Goal: Task Accomplishment & Management: Use online tool/utility

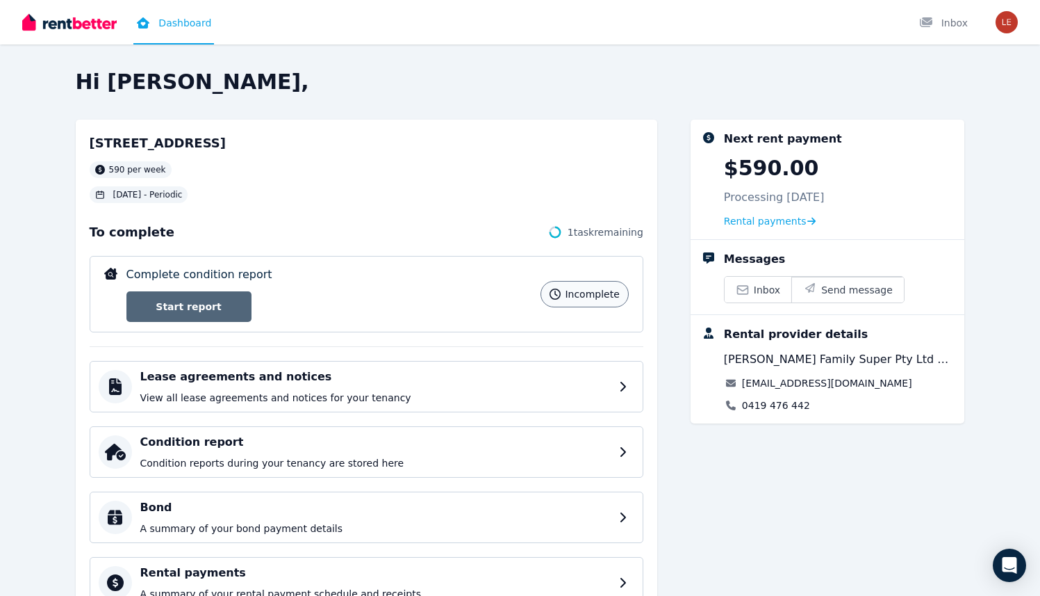
click at [206, 302] on link "Start report" at bounding box center [188, 306] width 125 height 31
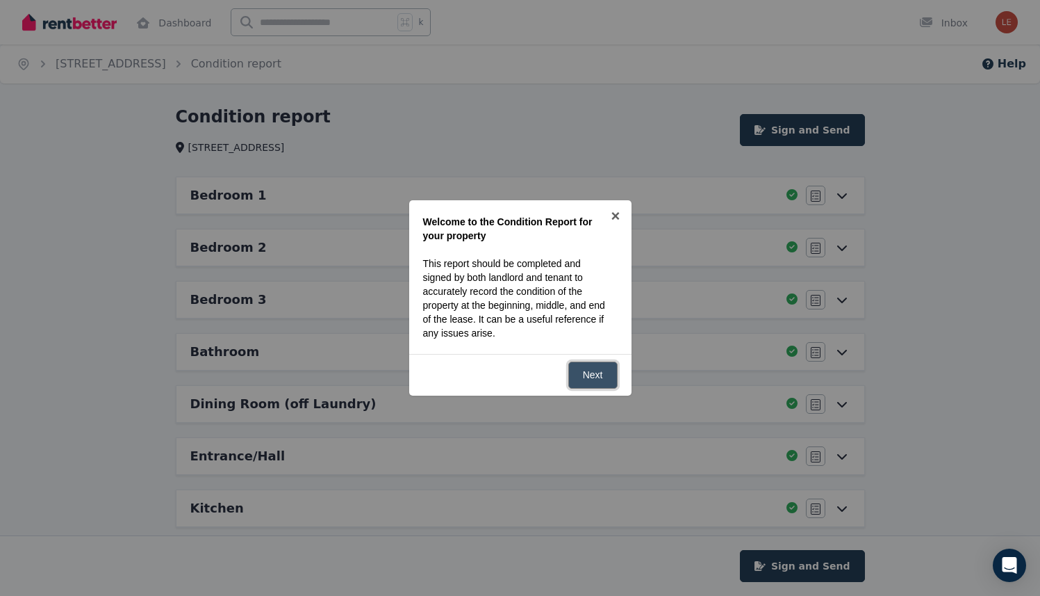
click at [583, 377] on link "Next" at bounding box center [592, 374] width 49 height 27
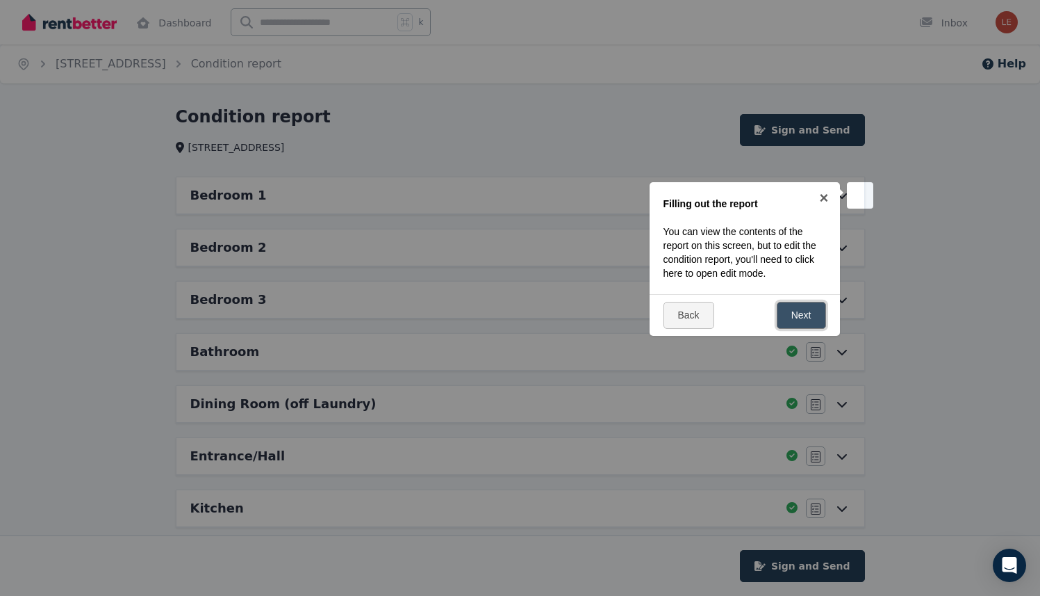
click at [795, 315] on link "Next" at bounding box center [801, 315] width 49 height 27
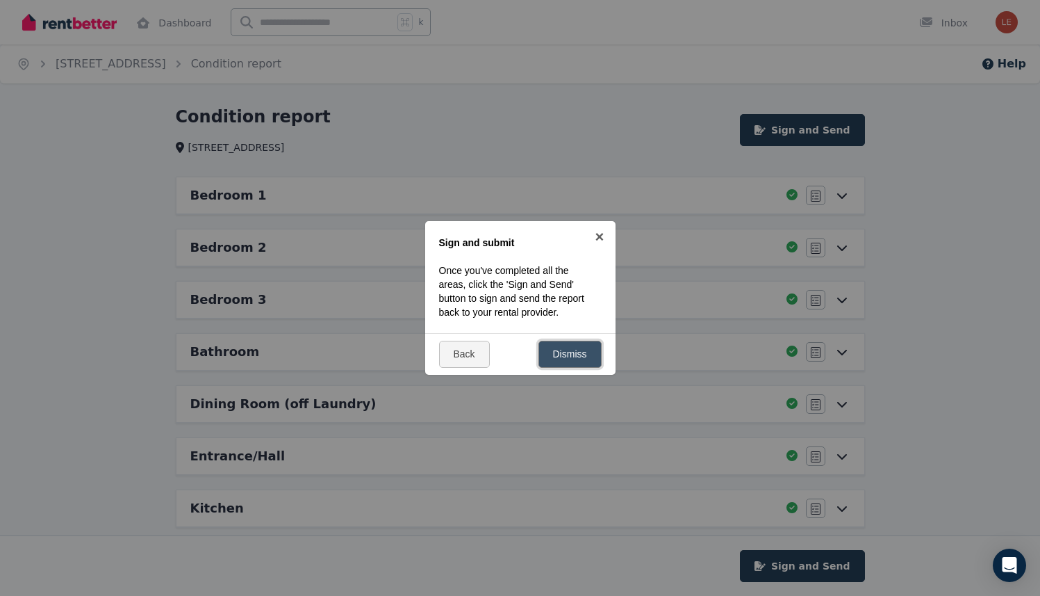
click at [574, 350] on link "Dismiss" at bounding box center [570, 353] width 63 height 27
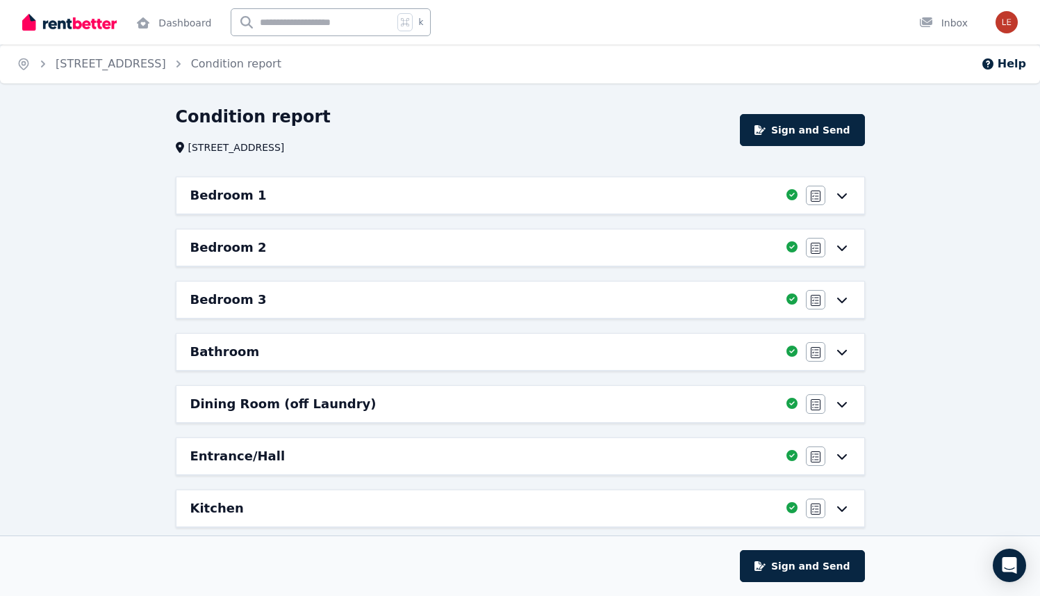
scroll to position [539, 0]
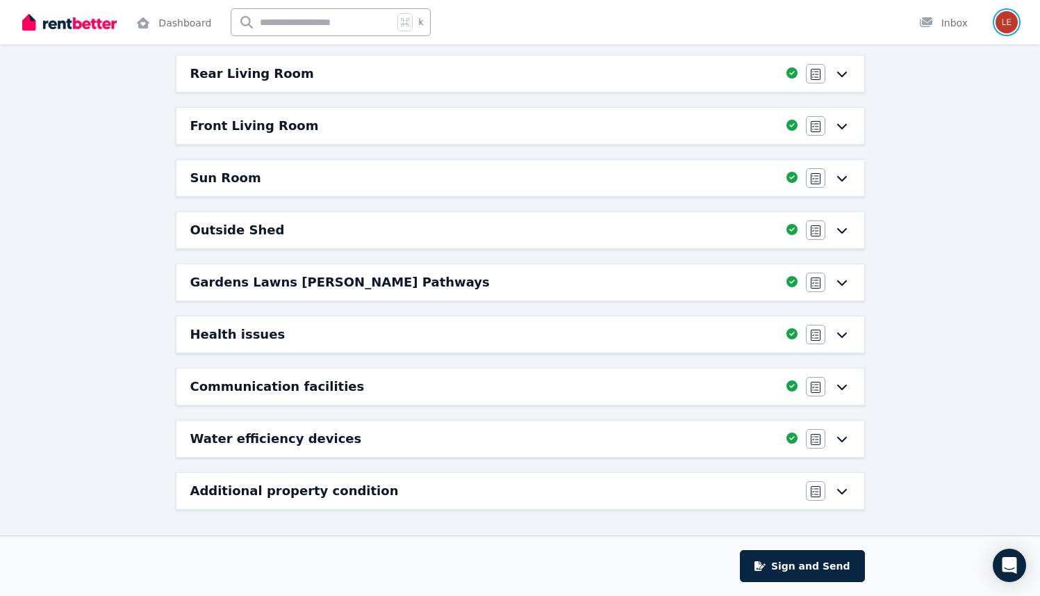
click at [1003, 31] on img "button" at bounding box center [1007, 22] width 22 height 22
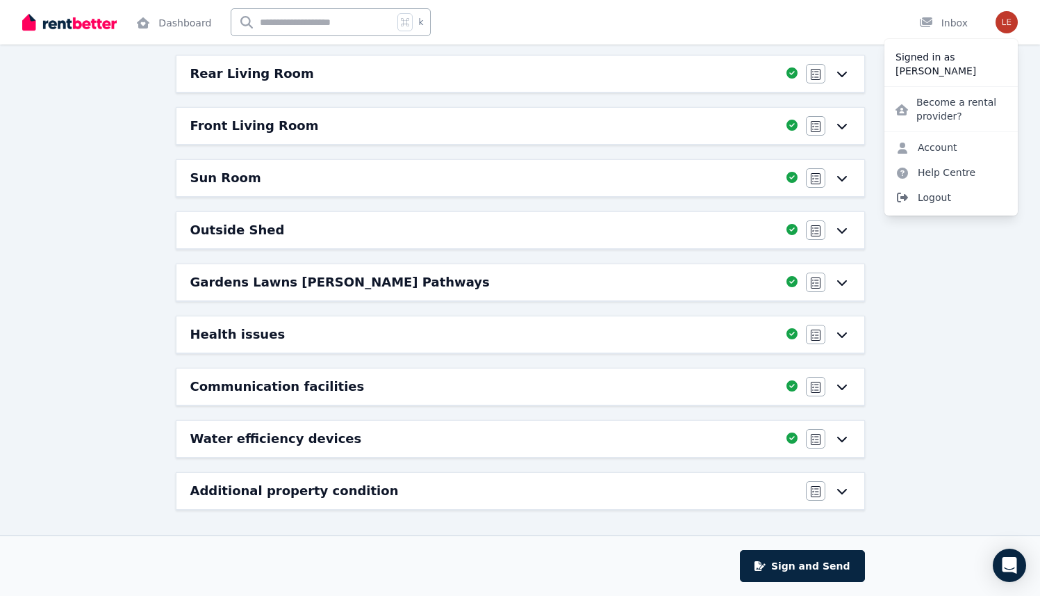
click at [935, 195] on span "Logout" at bounding box center [951, 197] width 133 height 25
